Goal: Find specific page/section: Find specific page/section

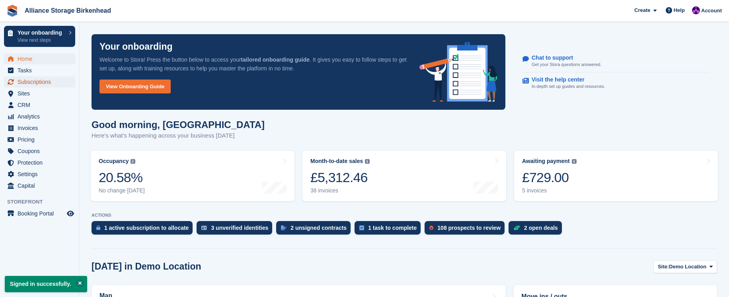
click at [45, 86] on span "Subscriptions" at bounding box center [42, 81] width 48 height 11
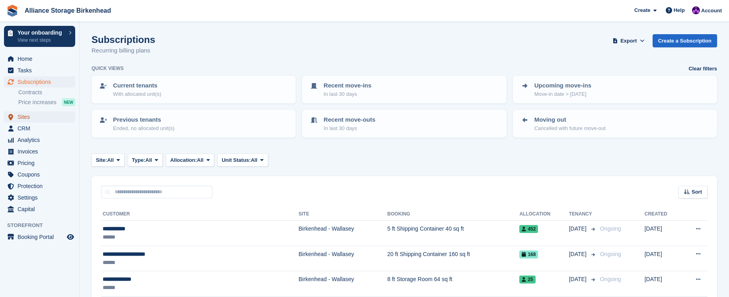
click at [34, 116] on span "Sites" at bounding box center [42, 116] width 48 height 11
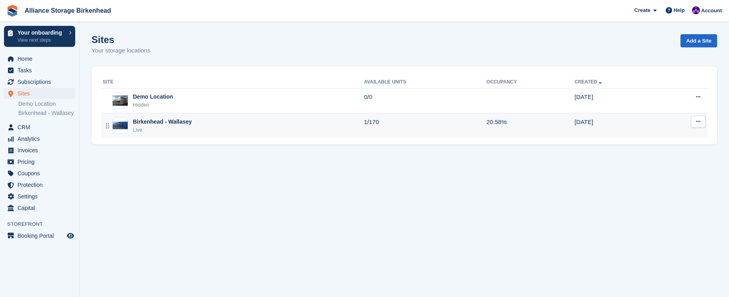
click at [263, 127] on div "Birkenhead - Wallasey Live" at bounding box center [234, 126] width 262 height 16
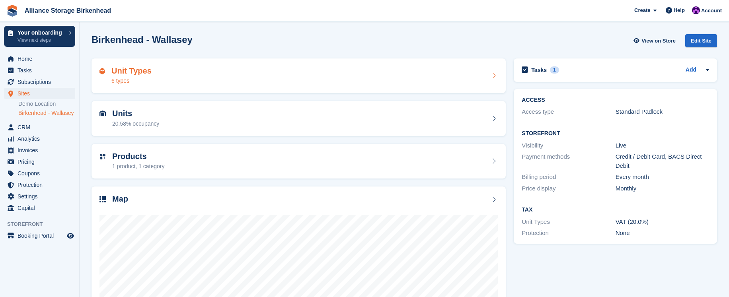
drag, startPoint x: 0, startPoint y: 0, endPoint x: 254, endPoint y: 84, distance: 267.5
click at [254, 84] on div "Unit Types 6 types" at bounding box center [299, 75] width 398 height 19
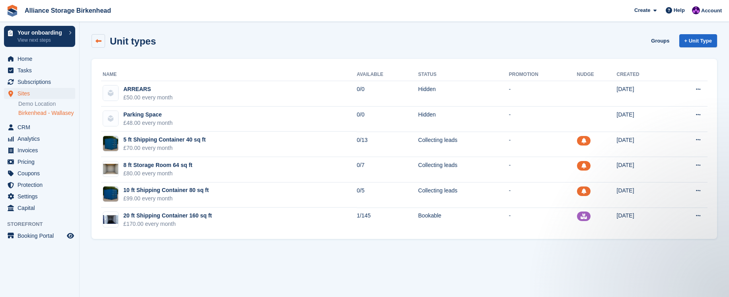
click at [95, 41] on link at bounding box center [99, 41] width 14 height 14
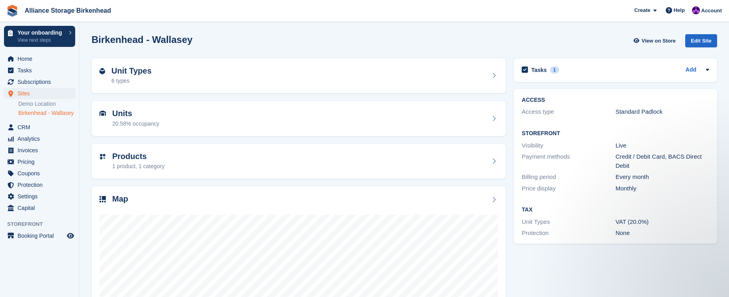
click at [588, 40] on div "Birkenhead - Wallasey View on Store Edit Site" at bounding box center [405, 40] width 626 height 13
